Goal: Task Accomplishment & Management: Use online tool/utility

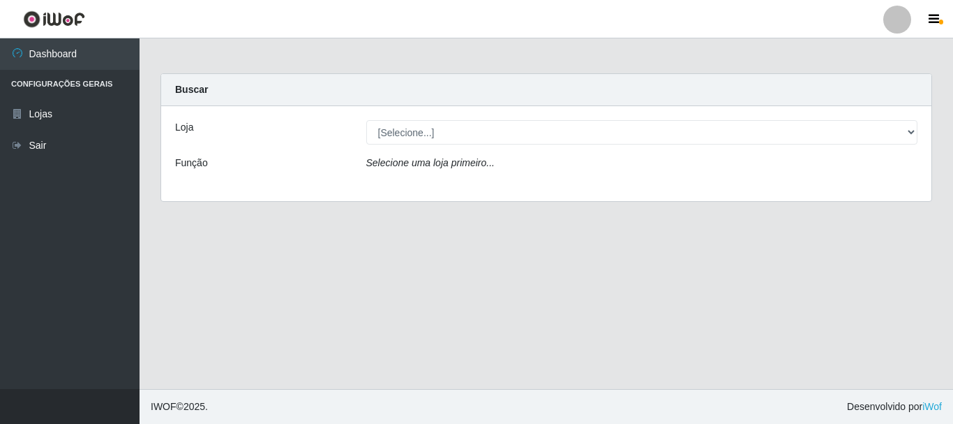
click at [191, 123] on label "Loja" at bounding box center [184, 127] width 18 height 15
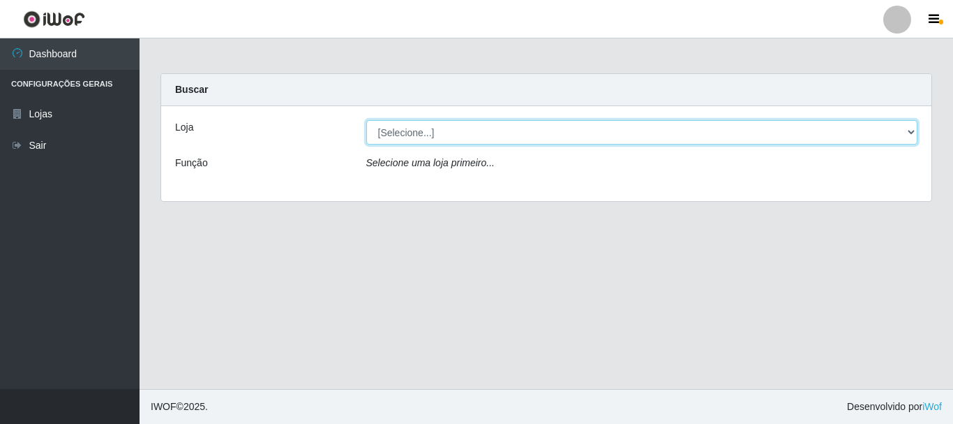
click at [366, 123] on select "[Selecione...] Nordestão - Alecrim" at bounding box center [642, 132] width 552 height 24
click at [910, 128] on select "[Selecione...] Nordestão - Alecrim" at bounding box center [642, 132] width 552 height 24
select select "453"
click at [366, 120] on select "[Selecione...] Nordestão - Alecrim" at bounding box center [642, 132] width 552 height 24
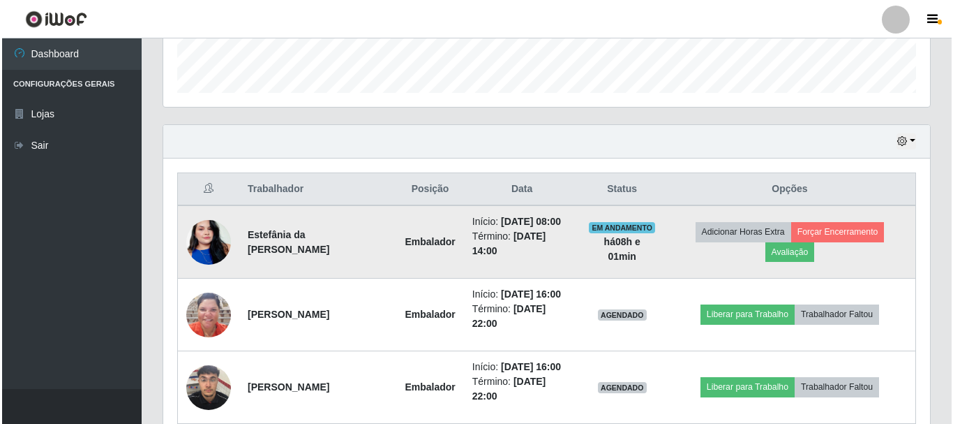
scroll to position [472, 0]
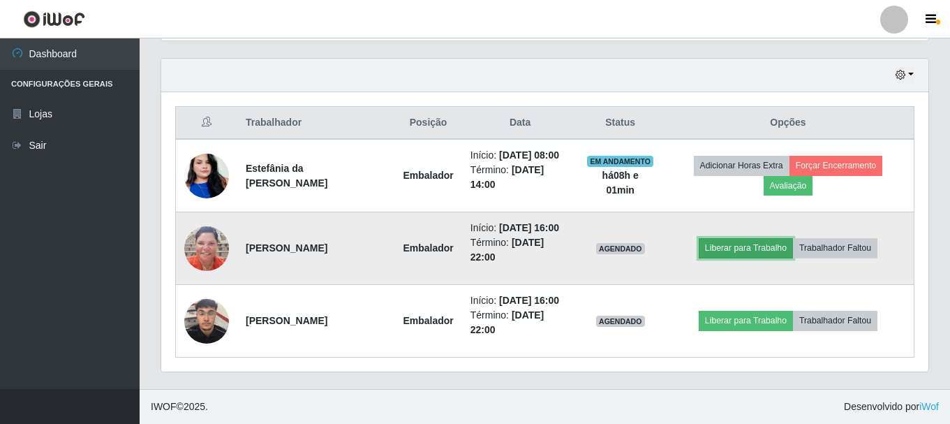
click at [762, 248] on button "Liberar para Trabalho" at bounding box center [746, 248] width 94 height 20
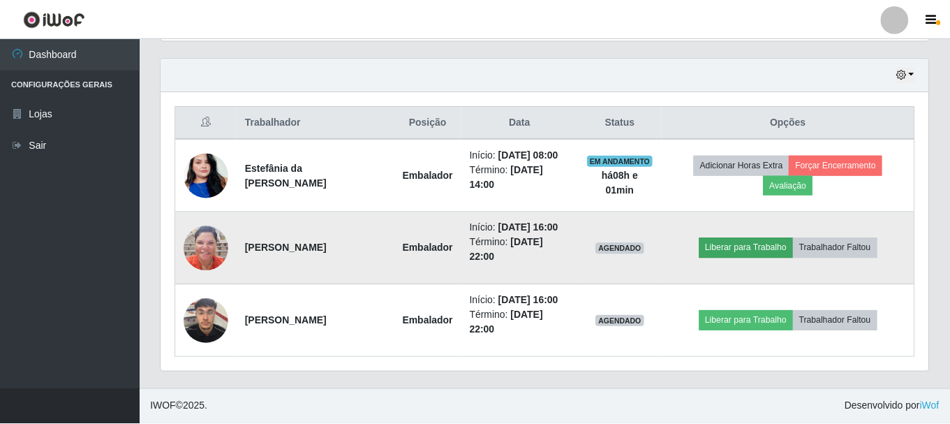
scroll to position [290, 760]
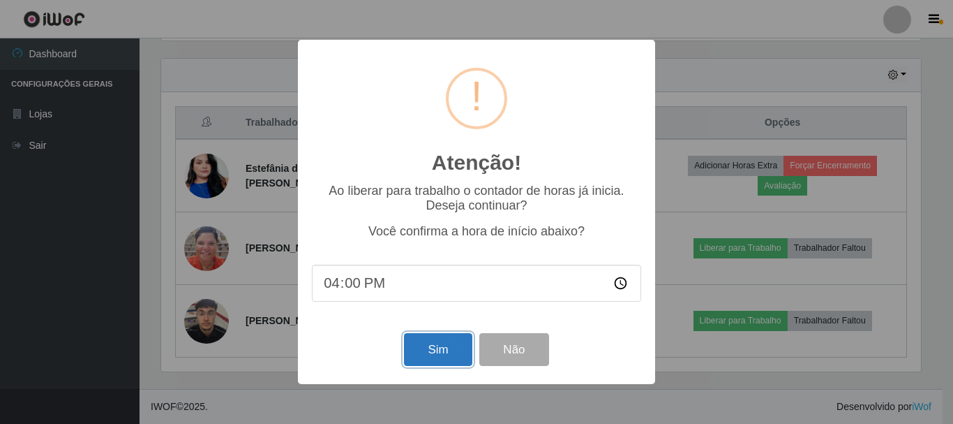
click at [430, 350] on button "Sim" at bounding box center [438, 349] width 68 height 33
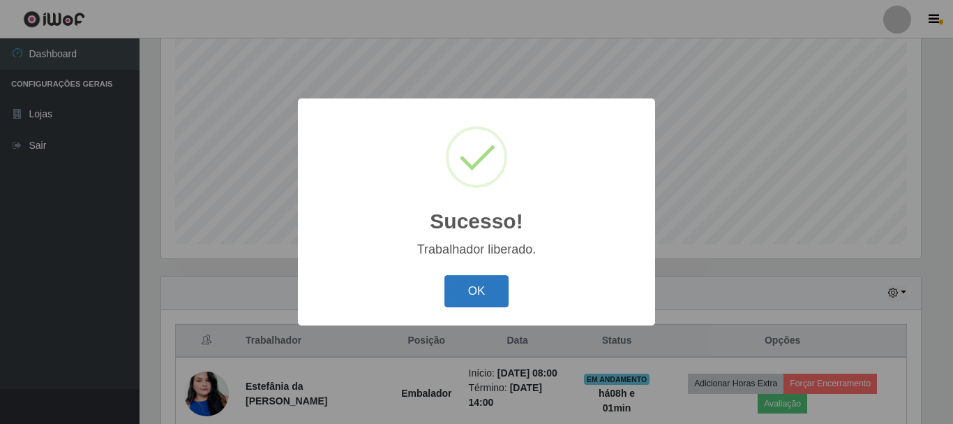
click at [501, 296] on button "OK" at bounding box center [477, 291] width 65 height 33
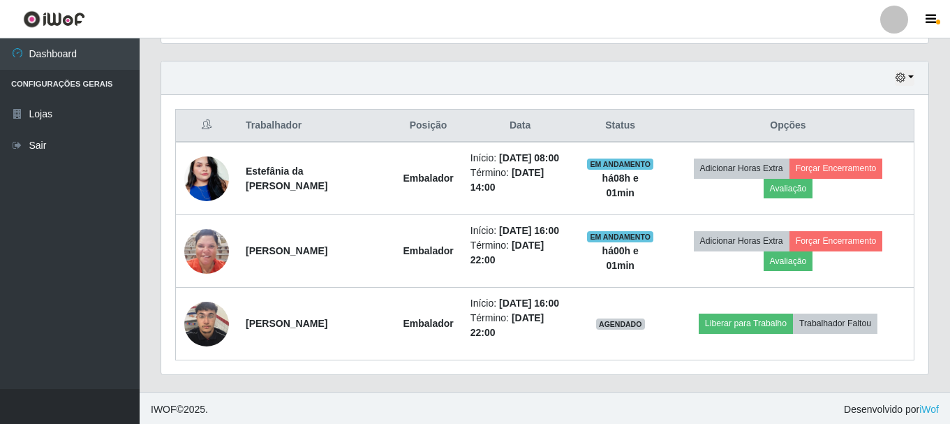
scroll to position [472, 0]
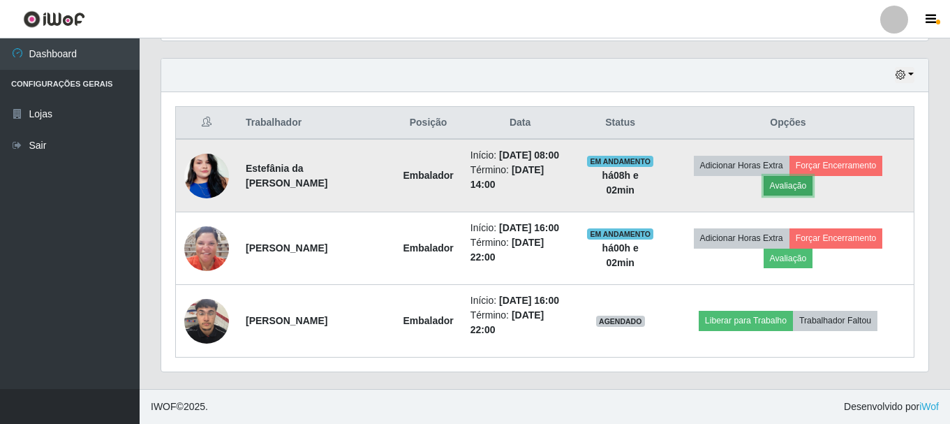
click at [793, 188] on button "Avaliação" at bounding box center [788, 186] width 50 height 20
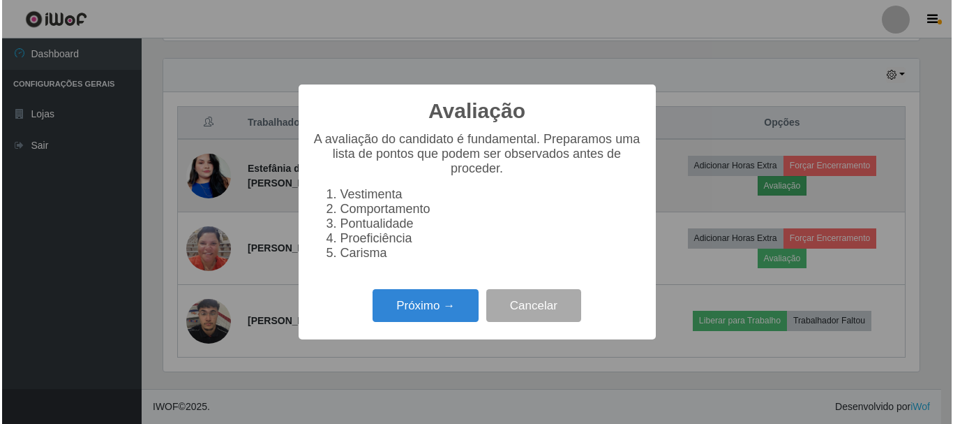
scroll to position [290, 760]
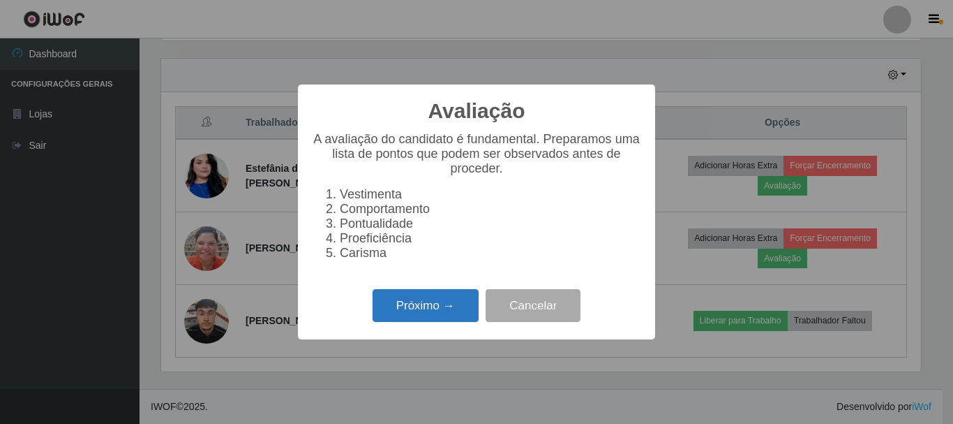
click at [411, 304] on button "Próximo →" at bounding box center [426, 305] width 106 height 33
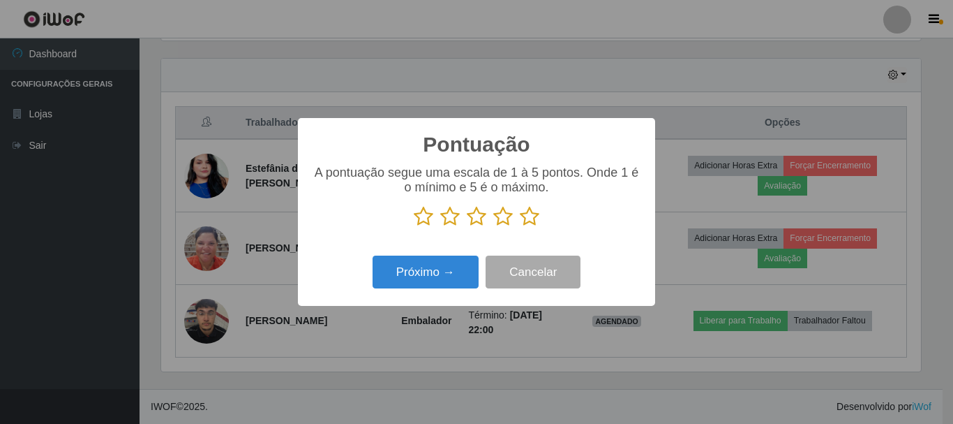
click at [523, 221] on icon at bounding box center [530, 216] width 20 height 21
click at [520, 227] on input "radio" at bounding box center [520, 227] width 0 height 0
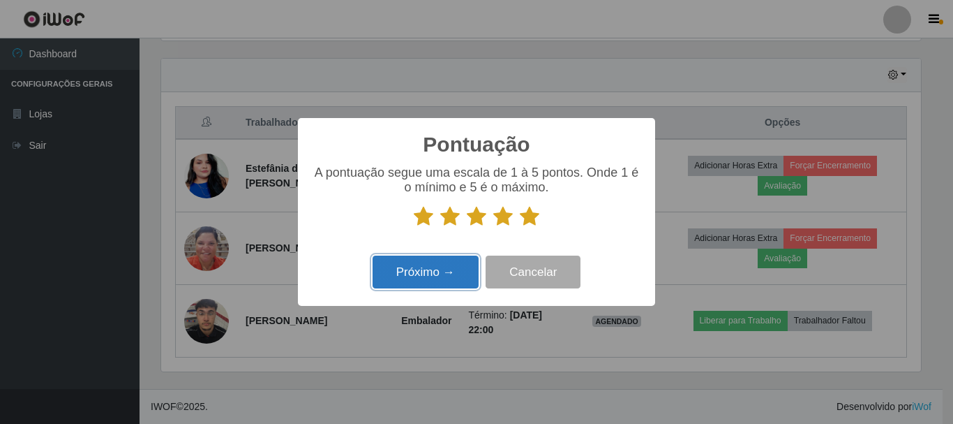
click at [412, 281] on button "Próximo →" at bounding box center [426, 271] width 106 height 33
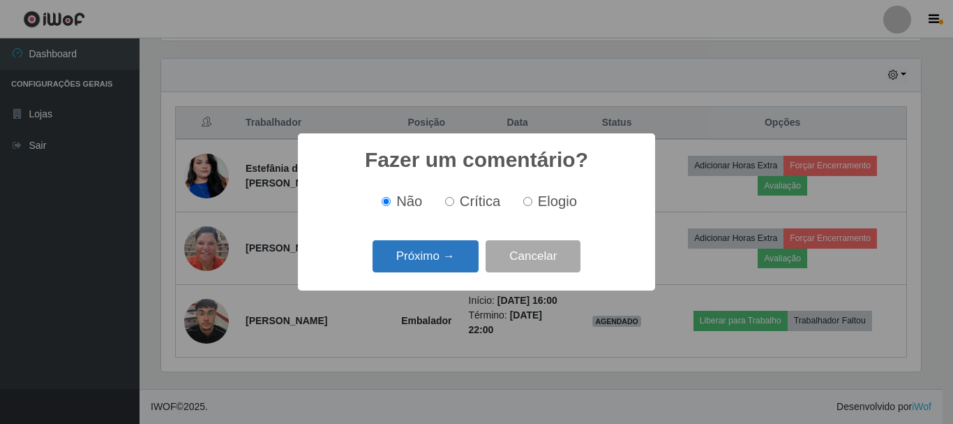
click at [455, 262] on button "Próximo →" at bounding box center [426, 256] width 106 height 33
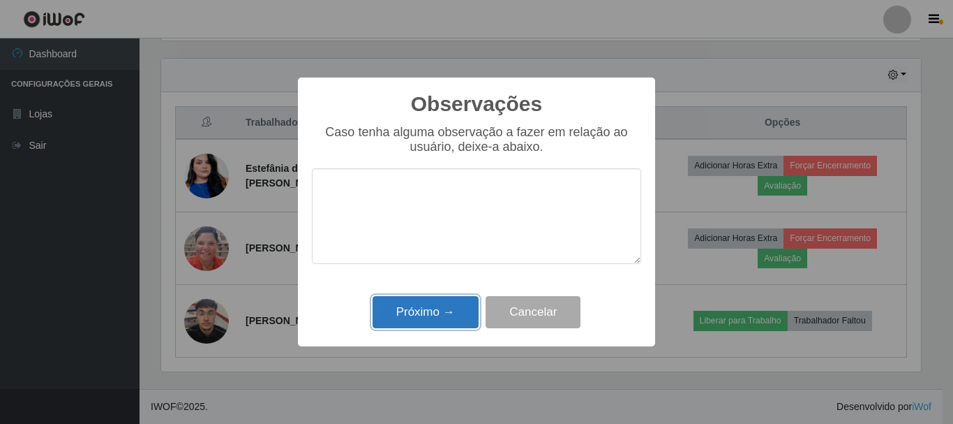
click at [440, 320] on button "Próximo →" at bounding box center [426, 312] width 106 height 33
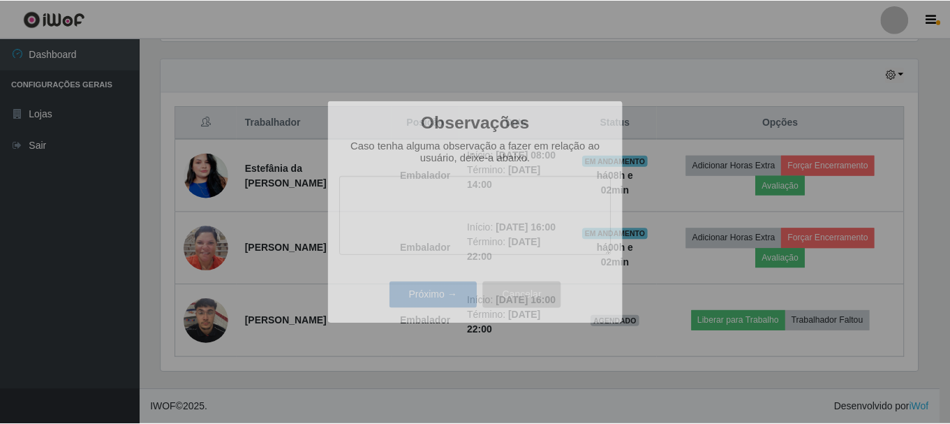
scroll to position [290, 767]
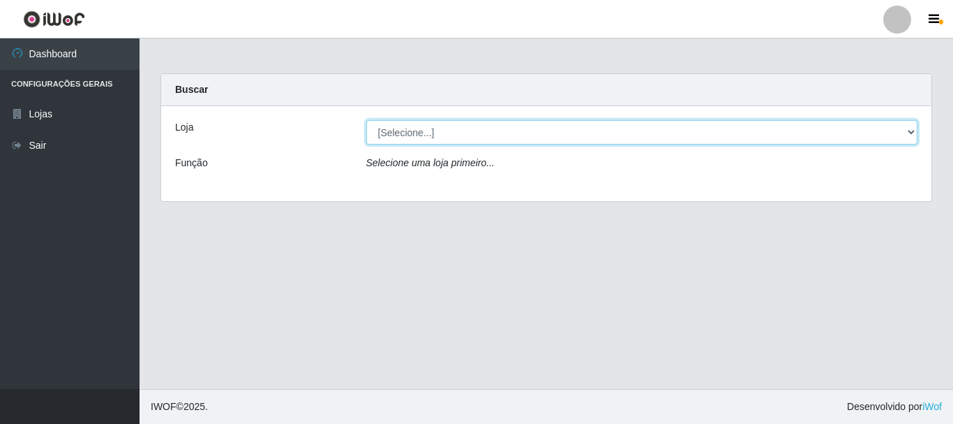
click at [912, 128] on select "[Selecione...] Nordestão - Alecrim" at bounding box center [642, 132] width 552 height 24
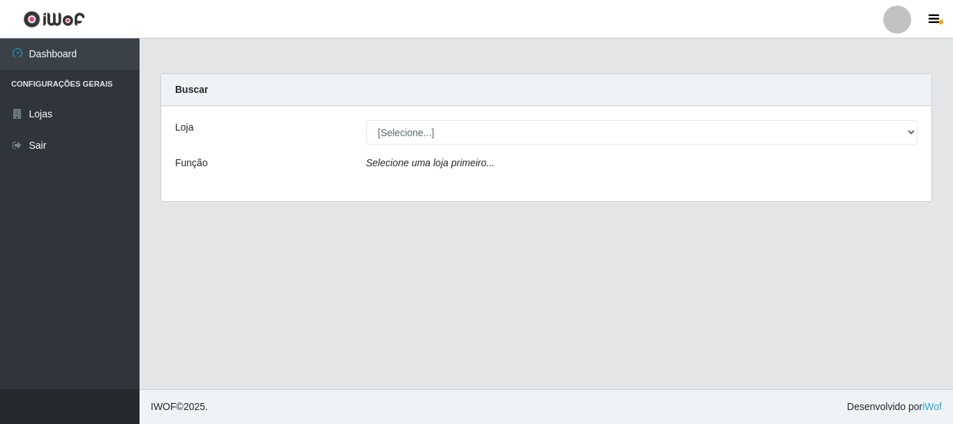
click at [779, 203] on div "Carregando... Buscar Loja [Selecione...] Nordestão - Alecrim Função Selecione u…" at bounding box center [546, 145] width 793 height 145
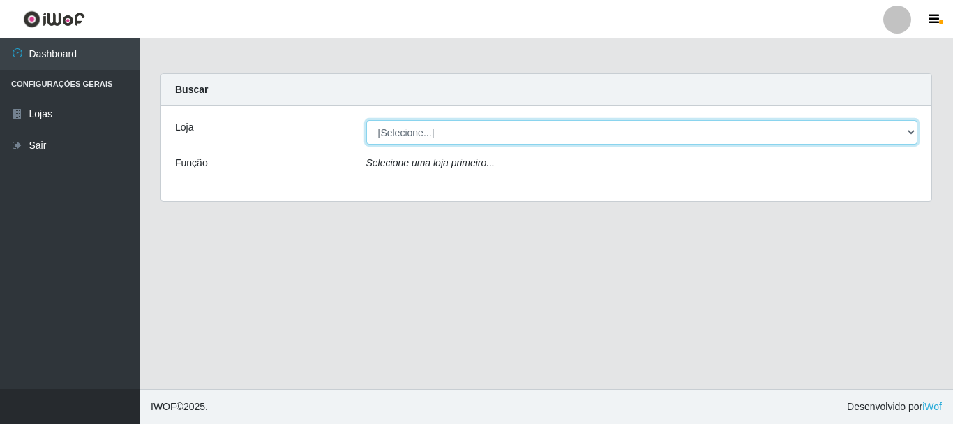
click at [912, 134] on select "[Selecione...] Nordestão - Alecrim" at bounding box center [642, 132] width 552 height 24
select select "453"
click at [366, 120] on select "[Selecione...] Nordestão - Alecrim" at bounding box center [642, 132] width 552 height 24
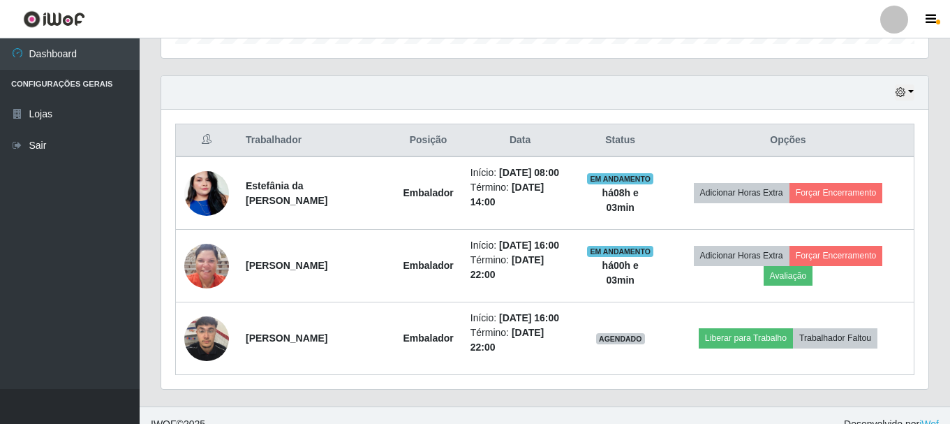
scroll to position [472, 0]
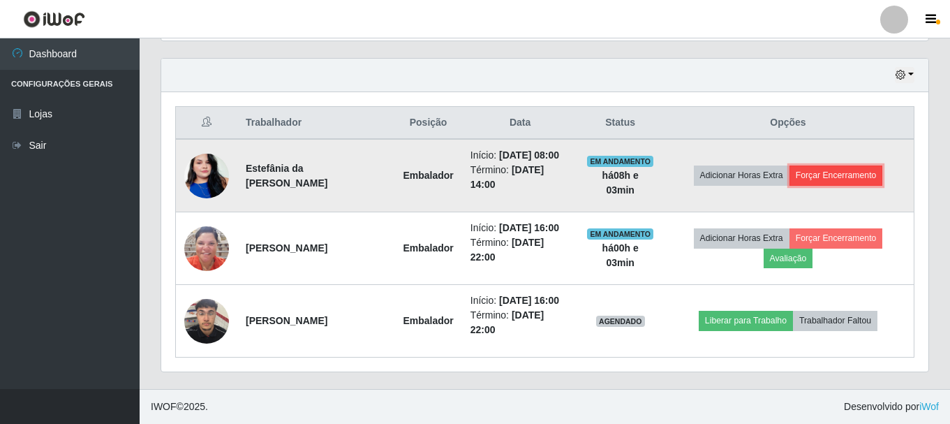
click at [861, 172] on button "Forçar Encerramento" at bounding box center [836, 175] width 94 height 20
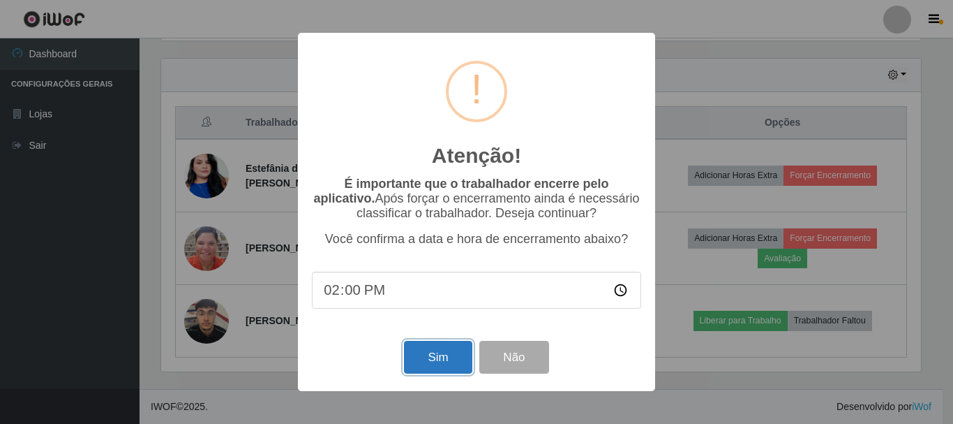
click at [456, 358] on button "Sim" at bounding box center [438, 357] width 68 height 33
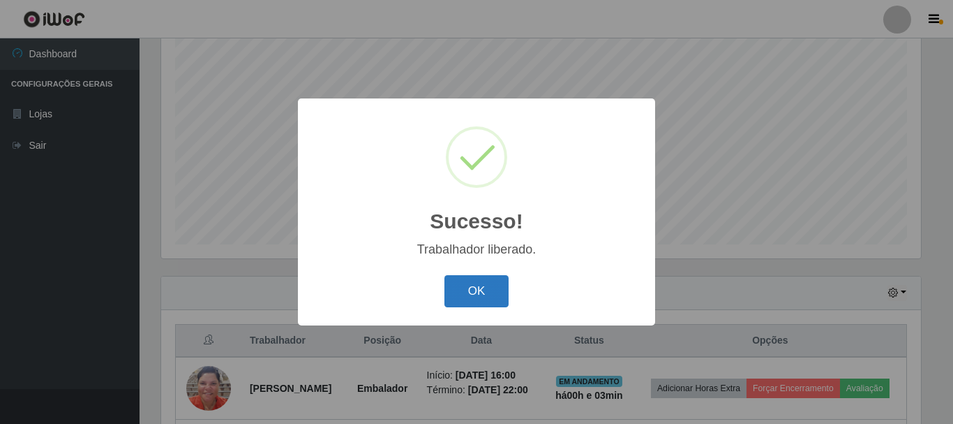
click at [485, 301] on button "OK" at bounding box center [477, 291] width 65 height 33
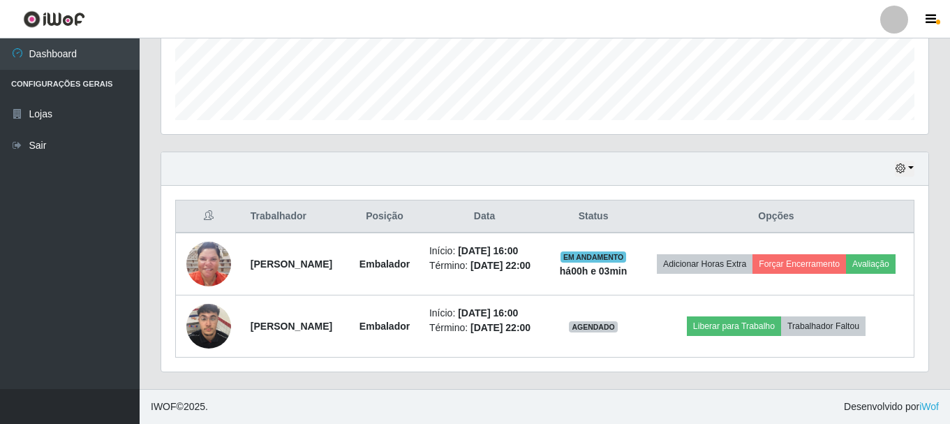
scroll to position [400, 0]
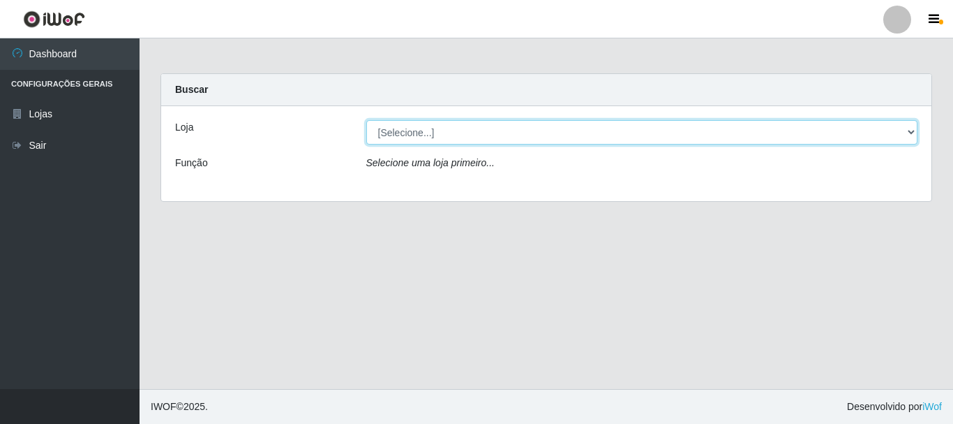
click at [911, 128] on select "[Selecione...] Nordestão - Alecrim" at bounding box center [642, 132] width 552 height 24
select select "453"
click at [366, 120] on select "[Selecione...] Nordestão - Alecrim" at bounding box center [642, 132] width 552 height 24
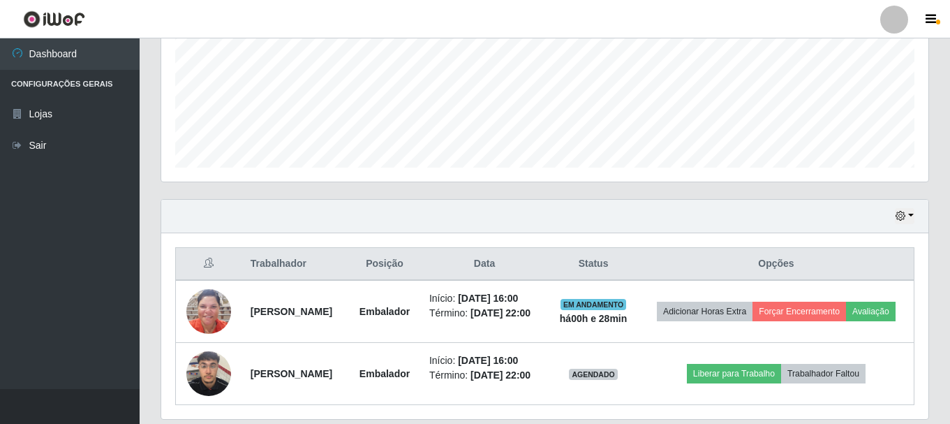
scroll to position [400, 0]
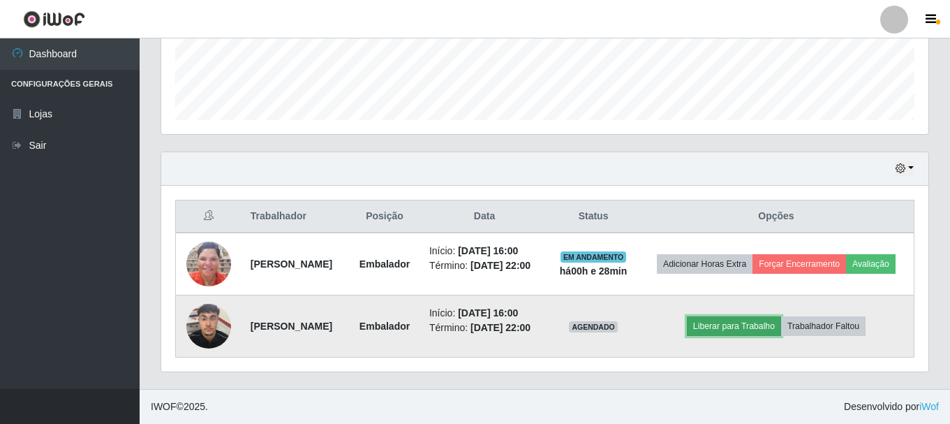
click at [737, 326] on button "Liberar para Trabalho" at bounding box center [734, 326] width 94 height 20
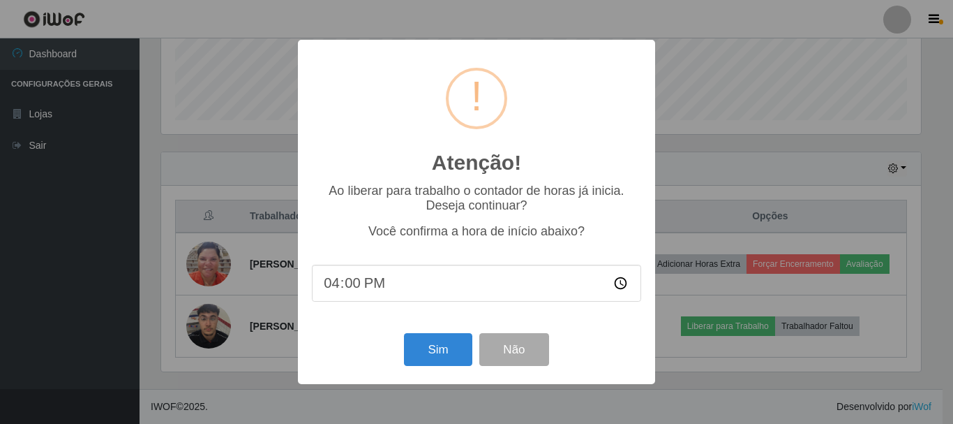
click at [371, 283] on input "16:00" at bounding box center [476, 282] width 329 height 37
type input "16:25"
click at [434, 356] on button "Sim" at bounding box center [438, 349] width 68 height 33
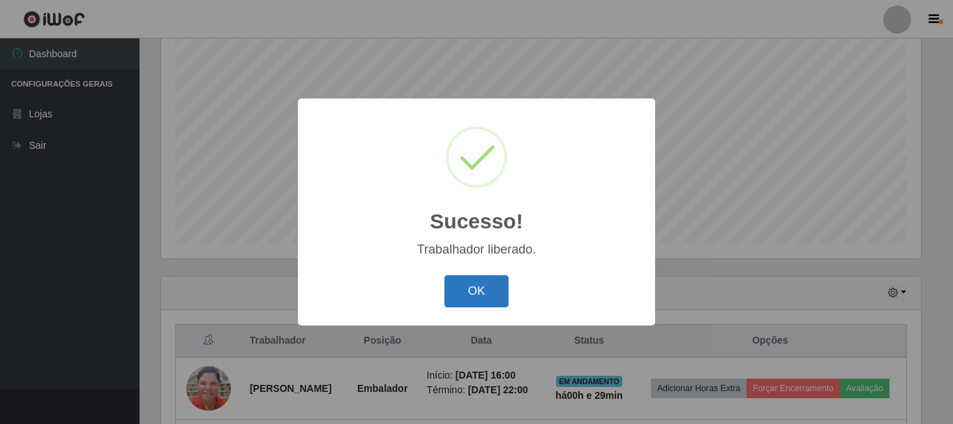
click at [486, 287] on button "OK" at bounding box center [477, 291] width 65 height 33
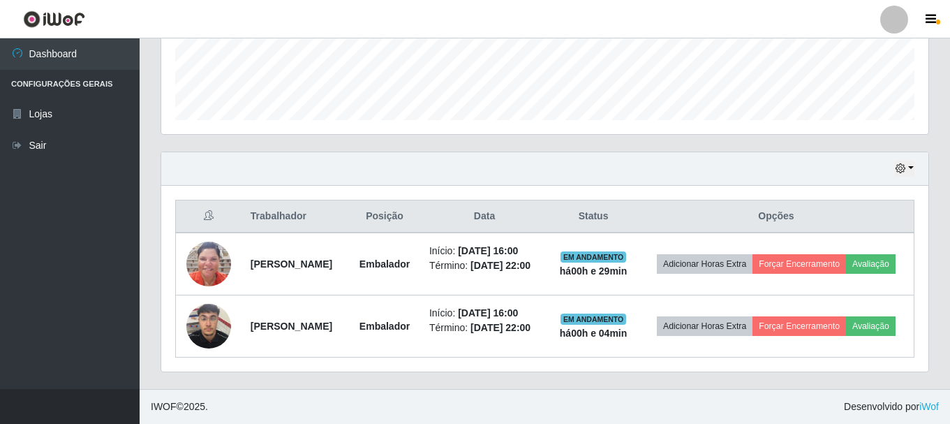
scroll to position [400, 0]
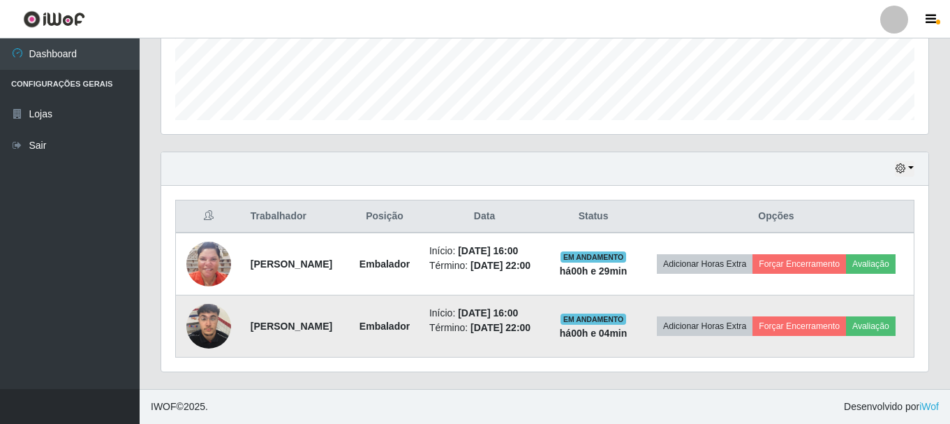
click at [639, 315] on td "EM ANDAMENTO há 00 h e 04 min" at bounding box center [593, 326] width 91 height 62
